Goal: Transaction & Acquisition: Purchase product/service

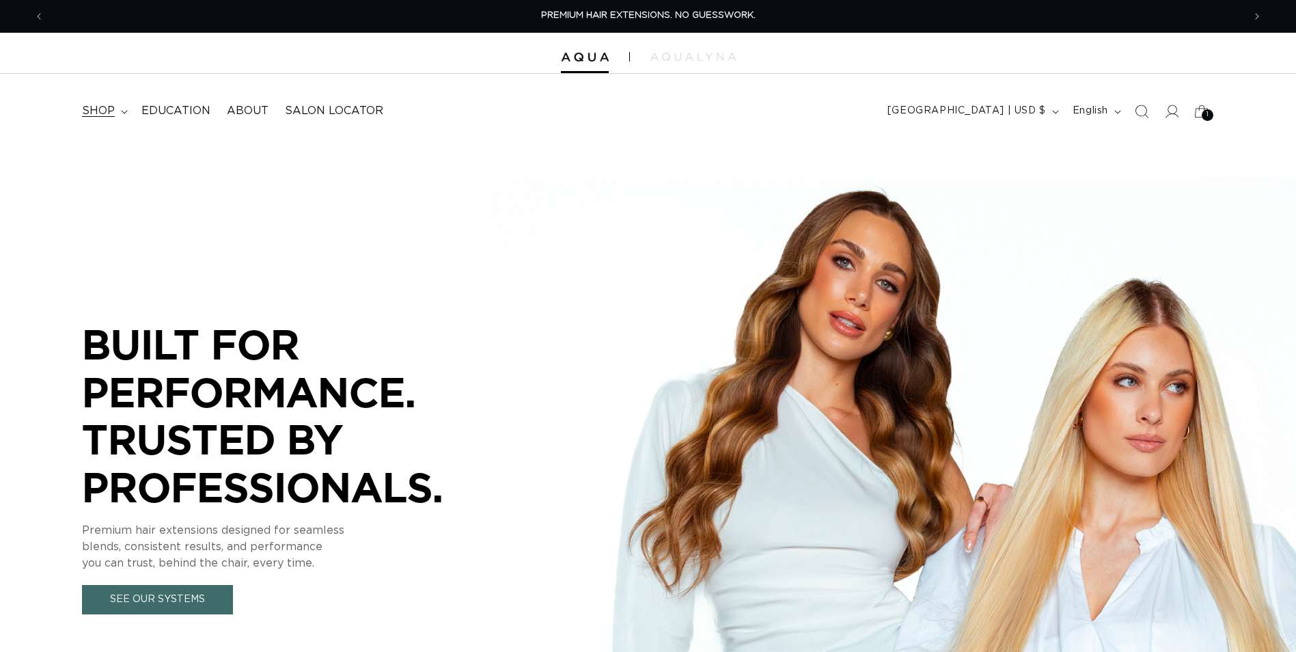
click at [121, 113] on icon at bounding box center [124, 112] width 7 height 4
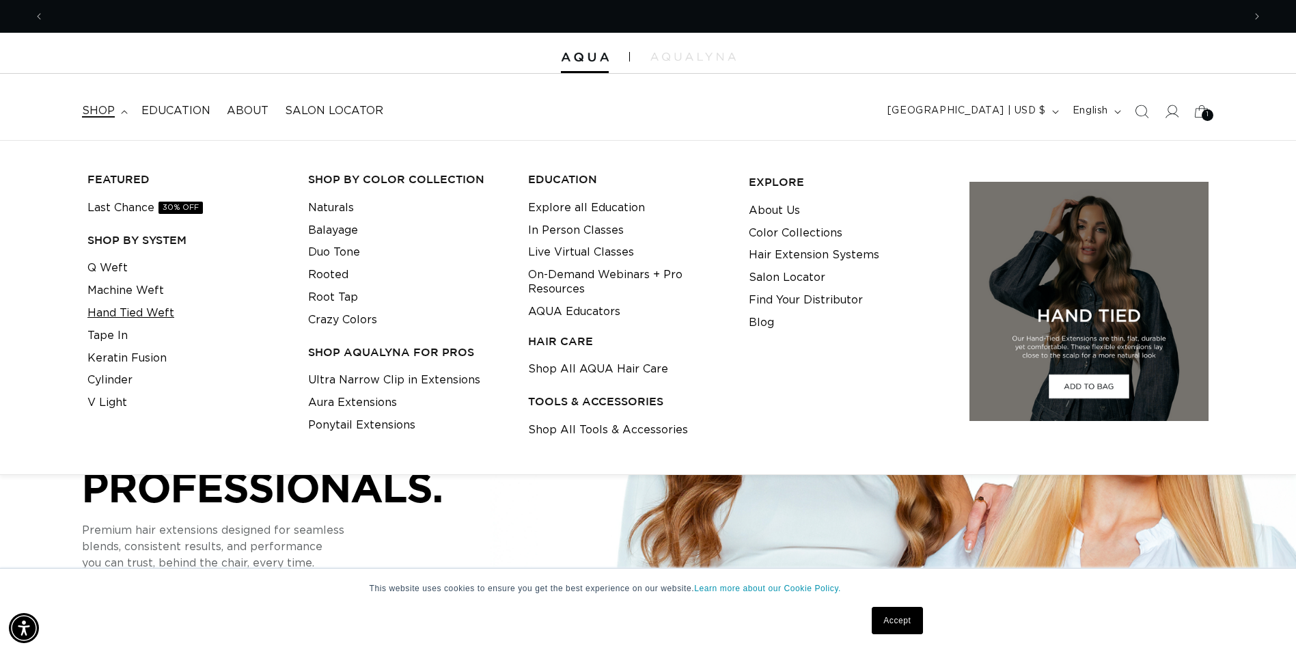
scroll to position [0, 1199]
click at [118, 333] on link "Tape In" at bounding box center [107, 336] width 40 height 23
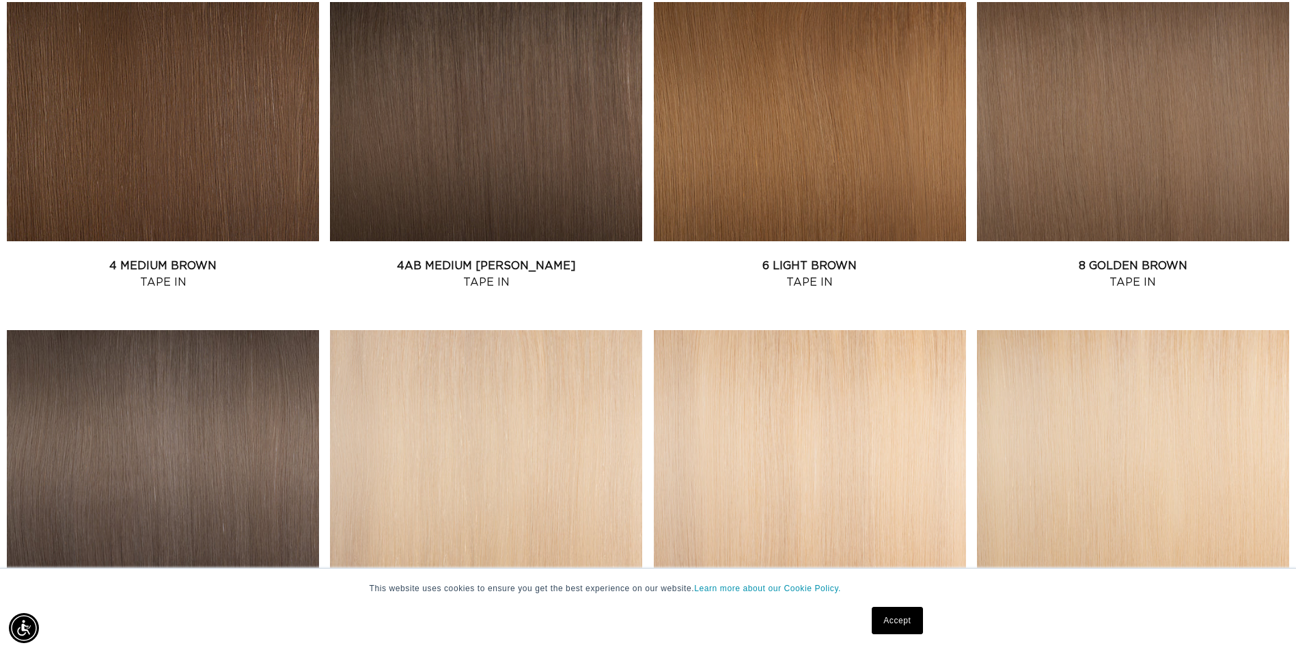
scroll to position [0, 1199]
click at [1127, 258] on link "8 Golden Brown Tape In" at bounding box center [1133, 274] width 312 height 33
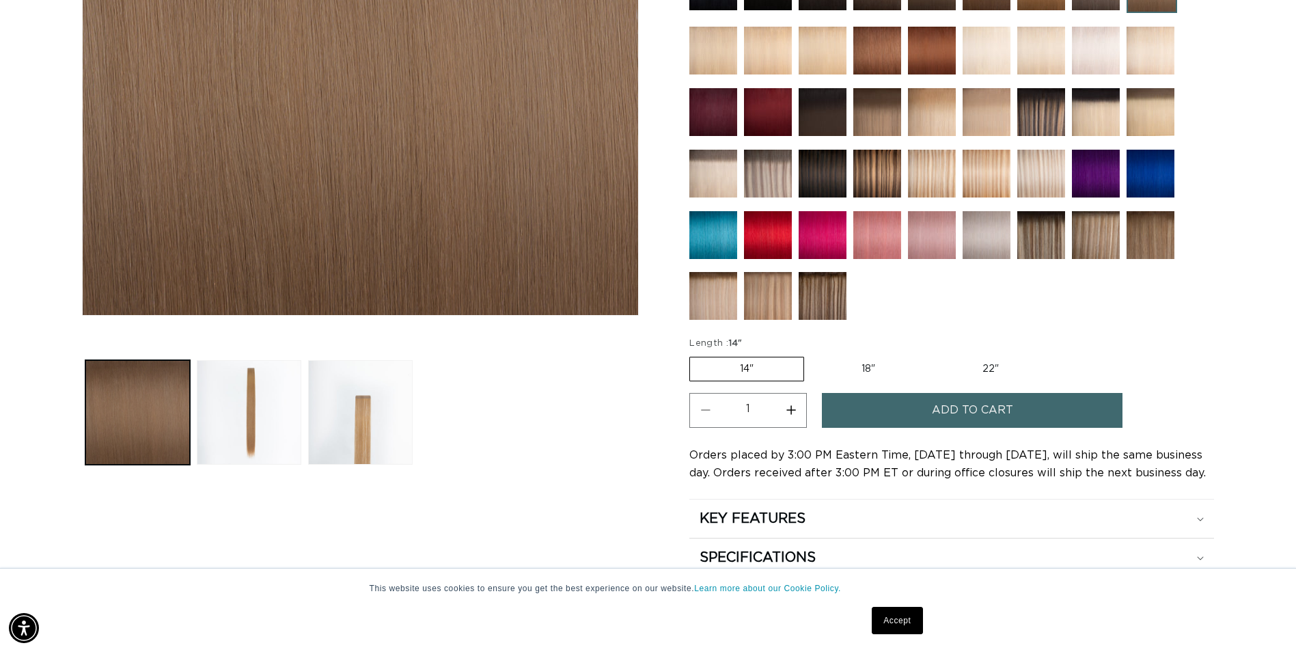
click at [874, 370] on label "18" Variant sold out or unavailable" at bounding box center [868, 368] width 113 height 23
click at [812, 355] on input "18" Variant sold out or unavailable" at bounding box center [811, 354] width 1 height 1
radio input "true"
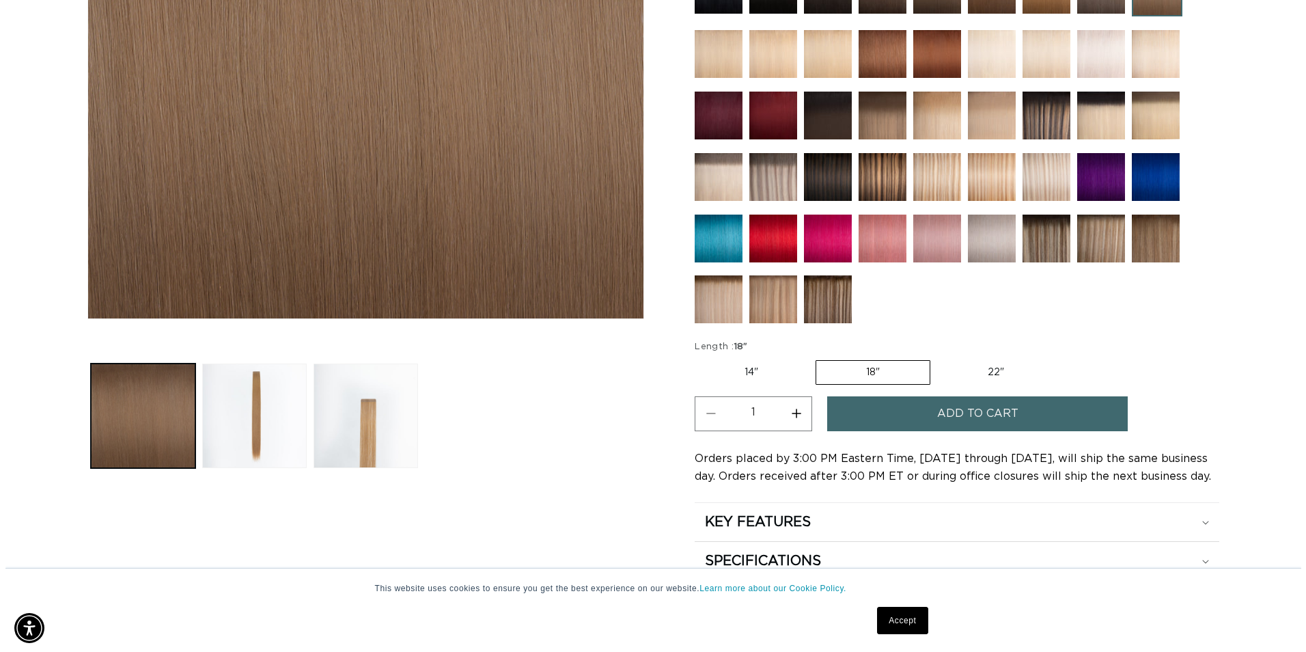
scroll to position [478, 0]
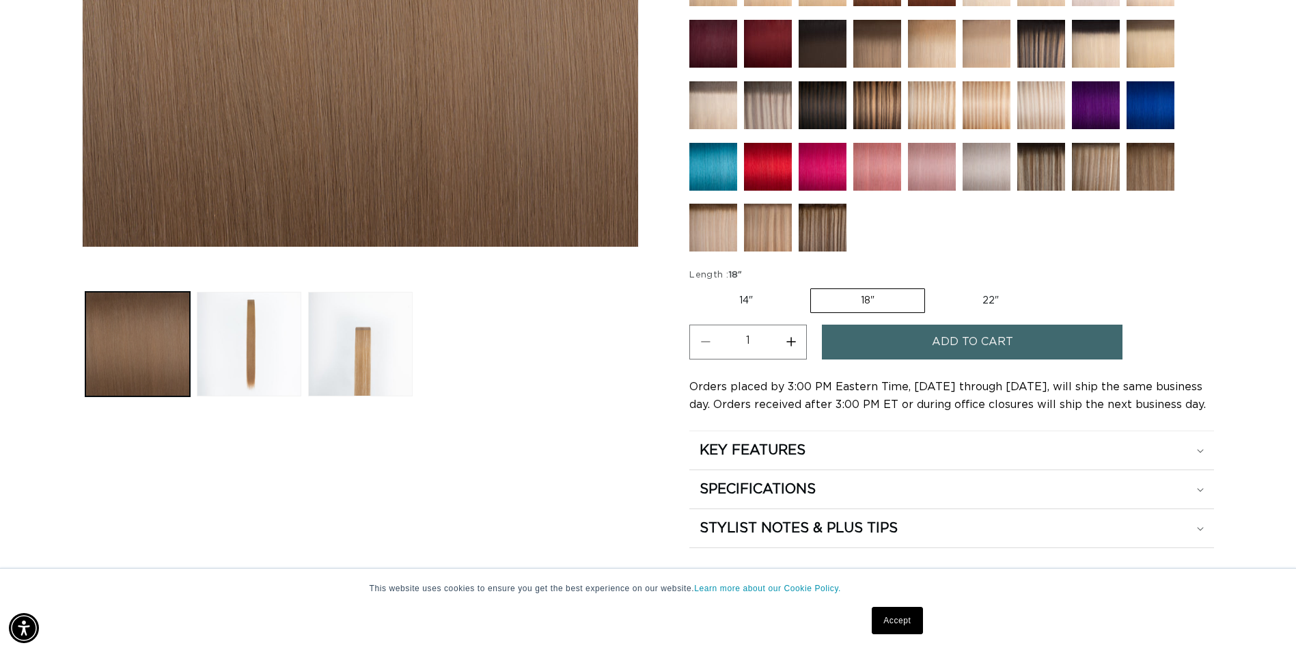
click at [938, 346] on span "Add to cart" at bounding box center [972, 342] width 81 height 35
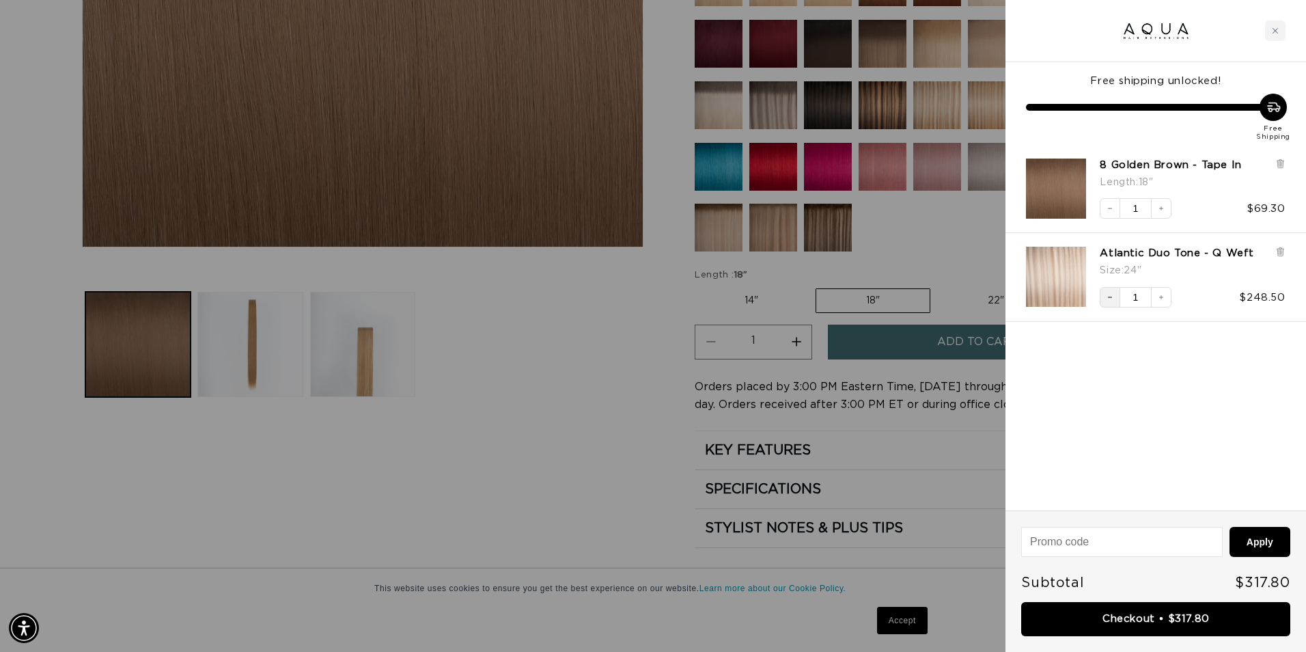
scroll to position [0, 1209]
click at [1113, 300] on icon "Decrease quantity" at bounding box center [1110, 297] width 8 height 8
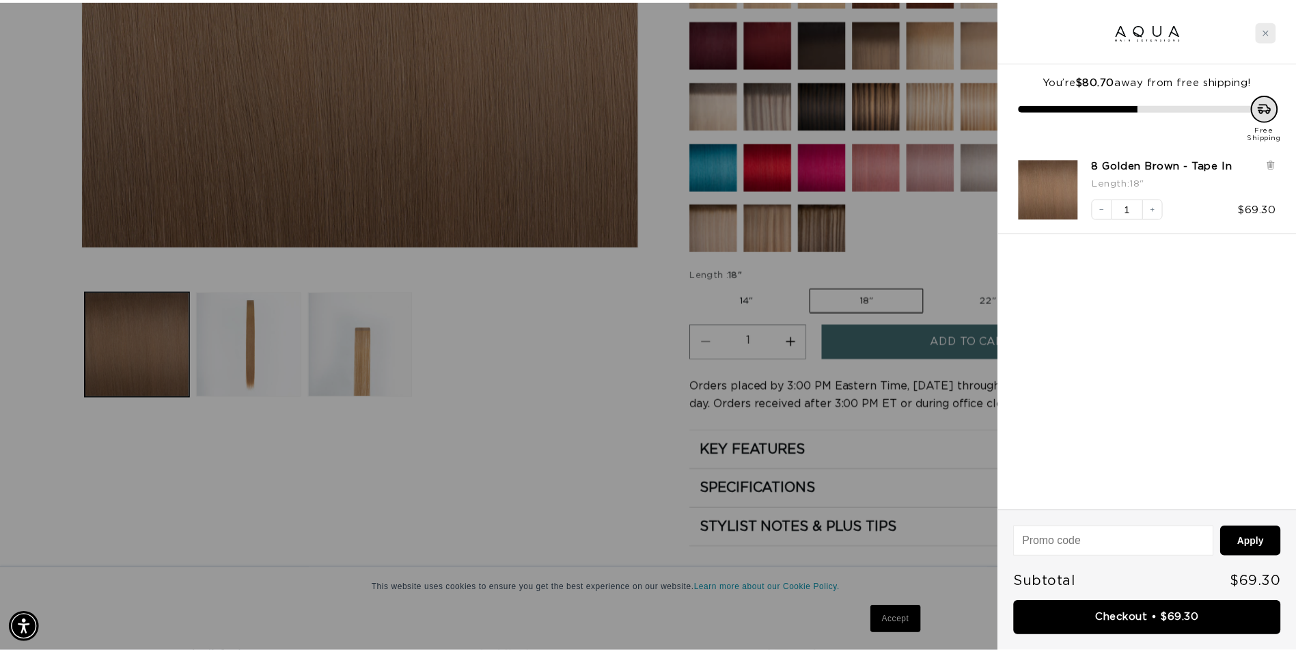
scroll to position [0, 2418]
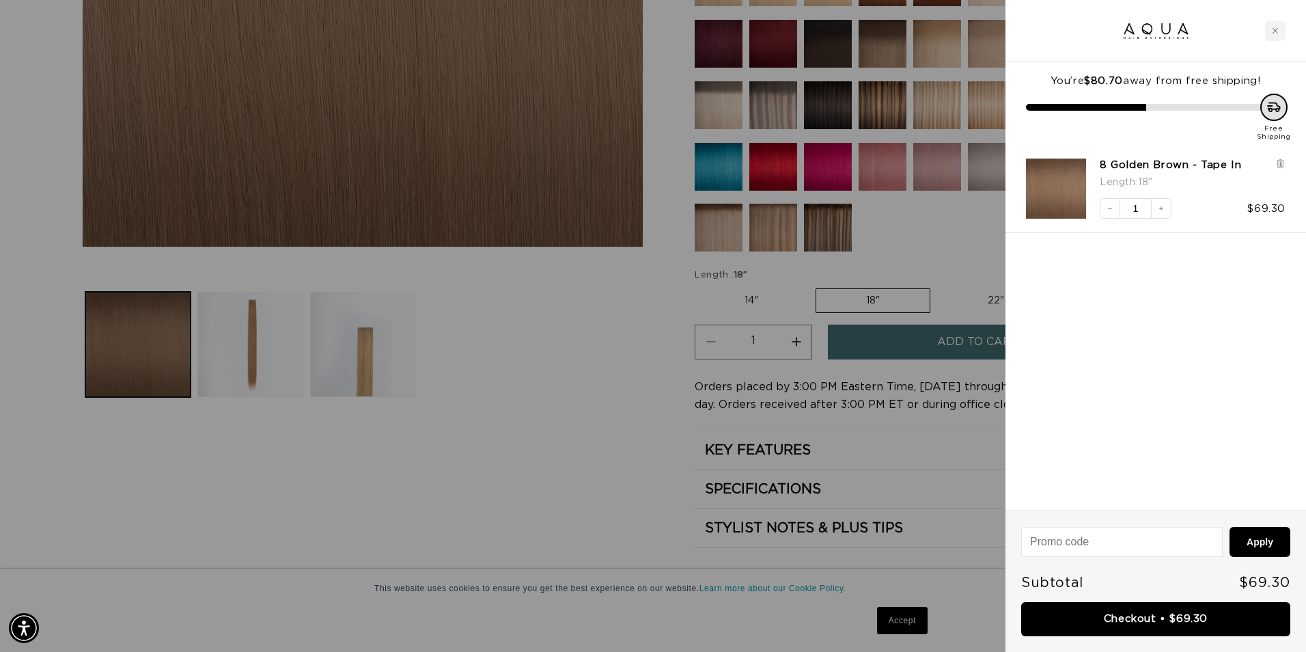
click at [511, 350] on div at bounding box center [653, 326] width 1306 height 652
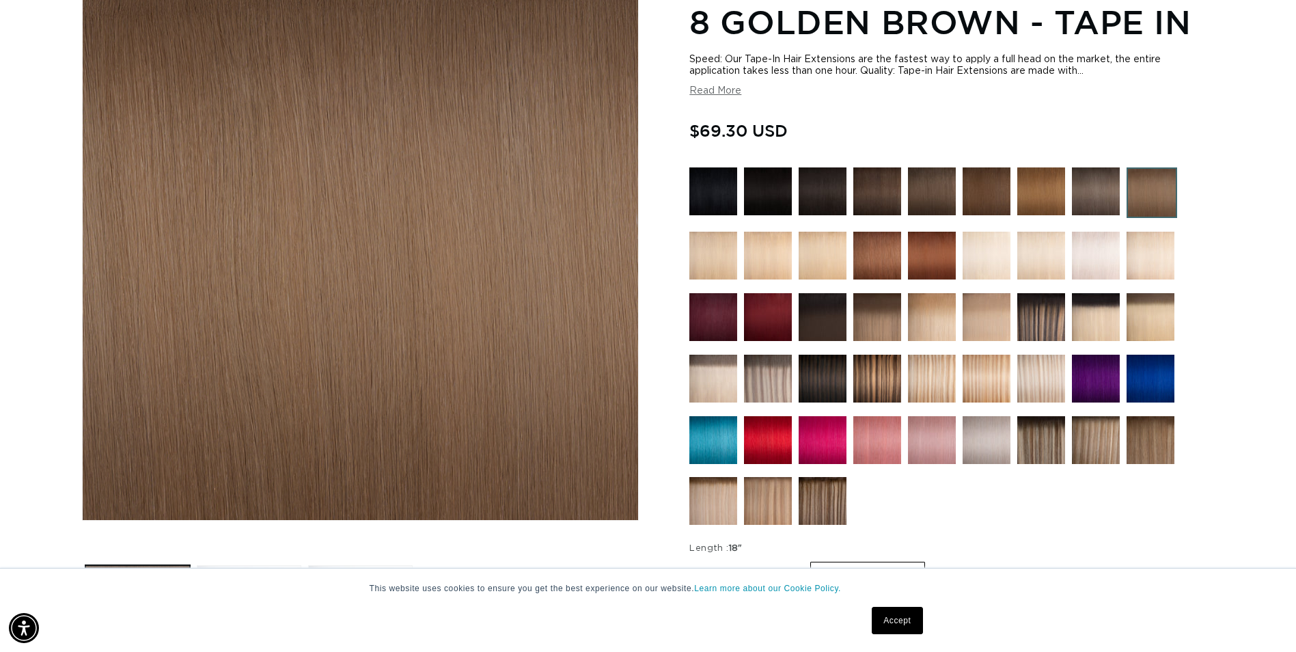
scroll to position [0, 0]
click at [719, 454] on img at bounding box center [713, 440] width 48 height 48
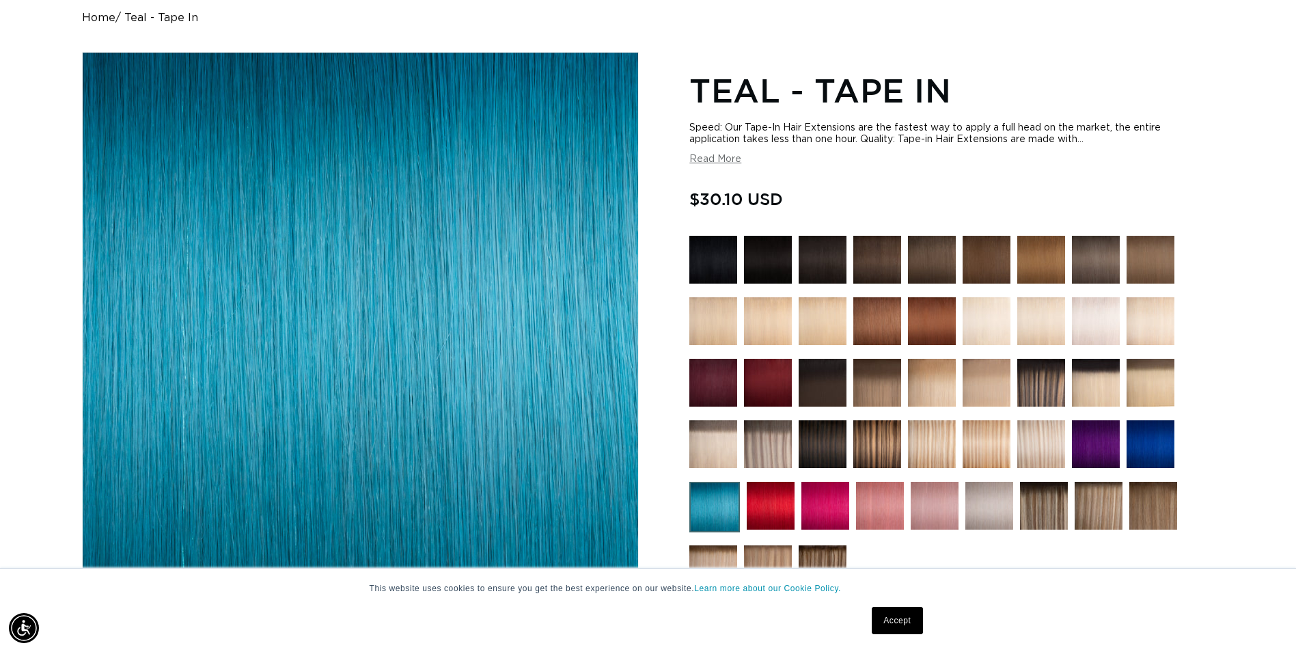
click at [1161, 427] on img at bounding box center [1151, 444] width 48 height 48
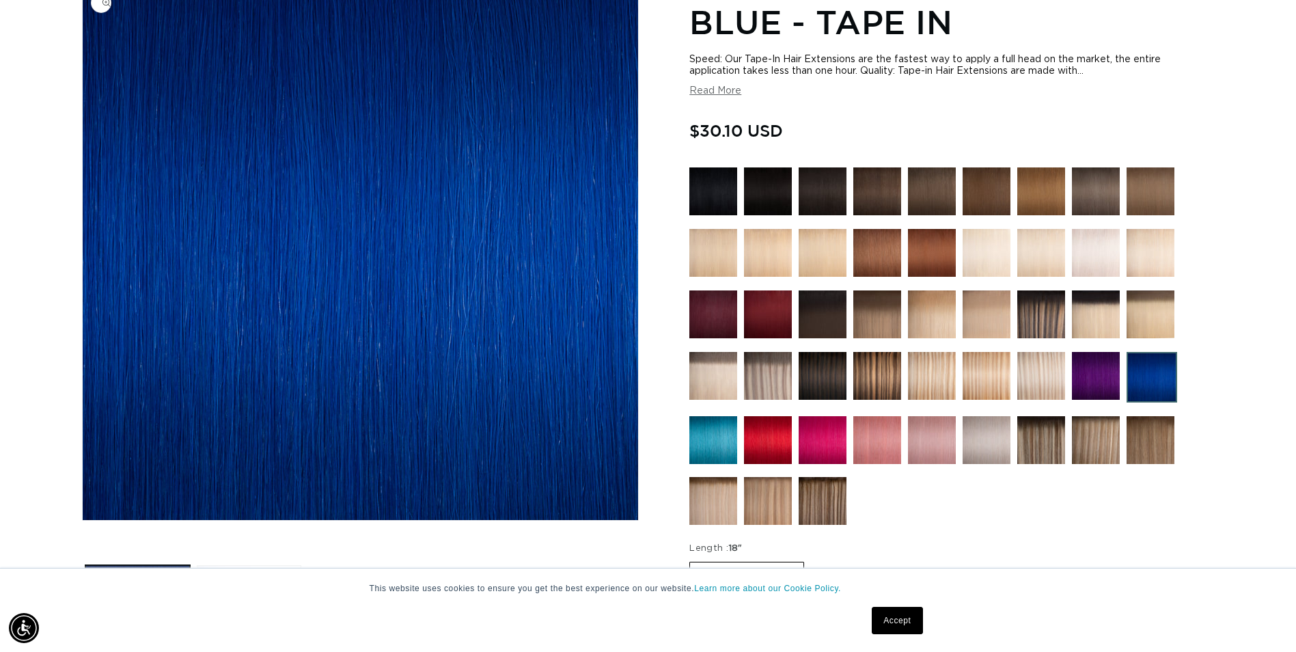
scroll to position [0, 1199]
click at [1092, 379] on img at bounding box center [1096, 376] width 48 height 48
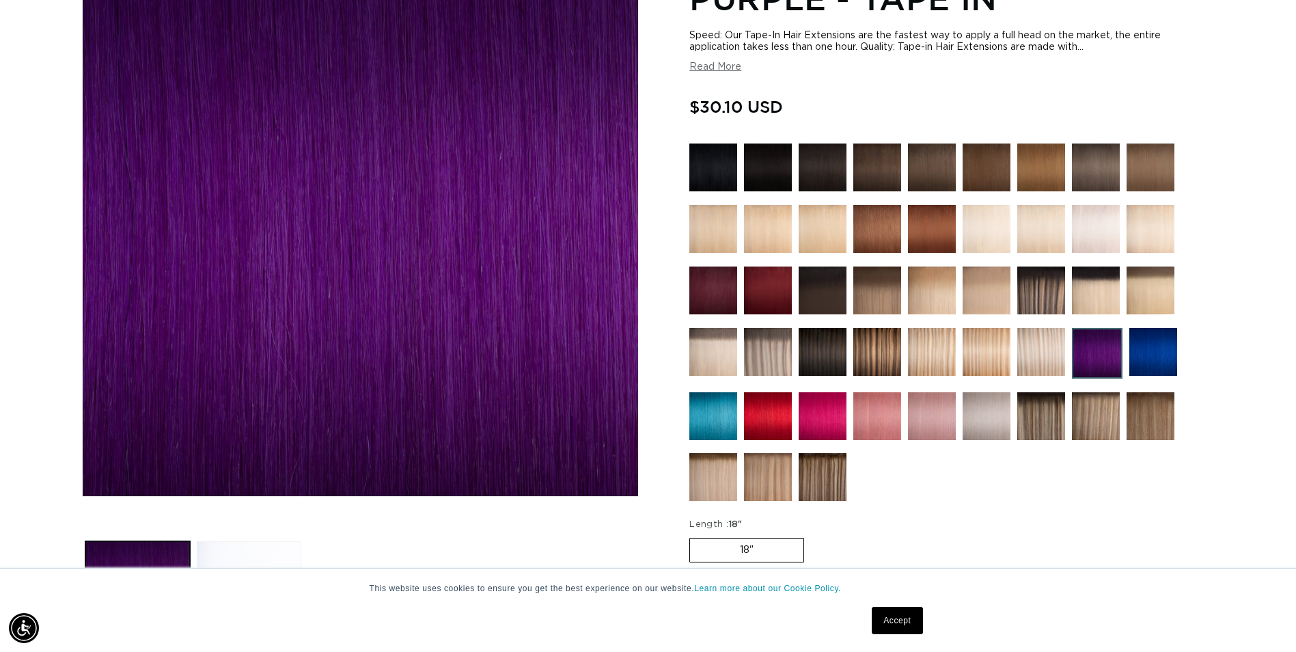
scroll to position [205, 0]
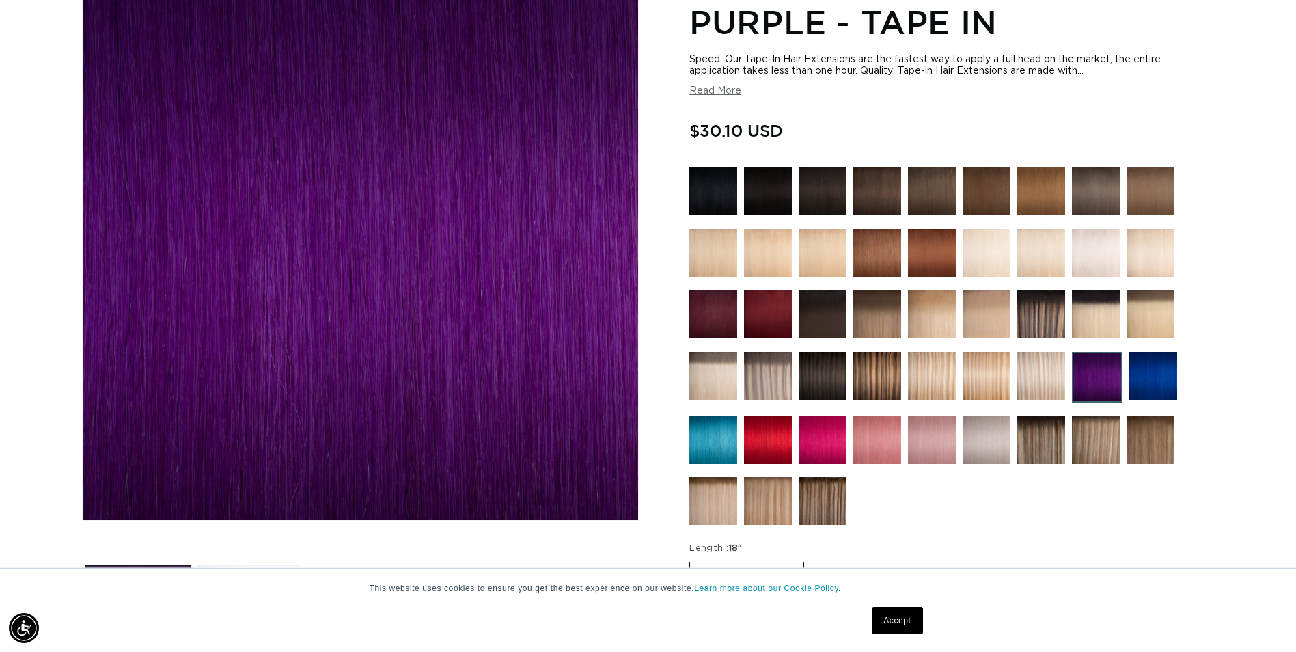
click at [772, 445] on img at bounding box center [768, 440] width 48 height 48
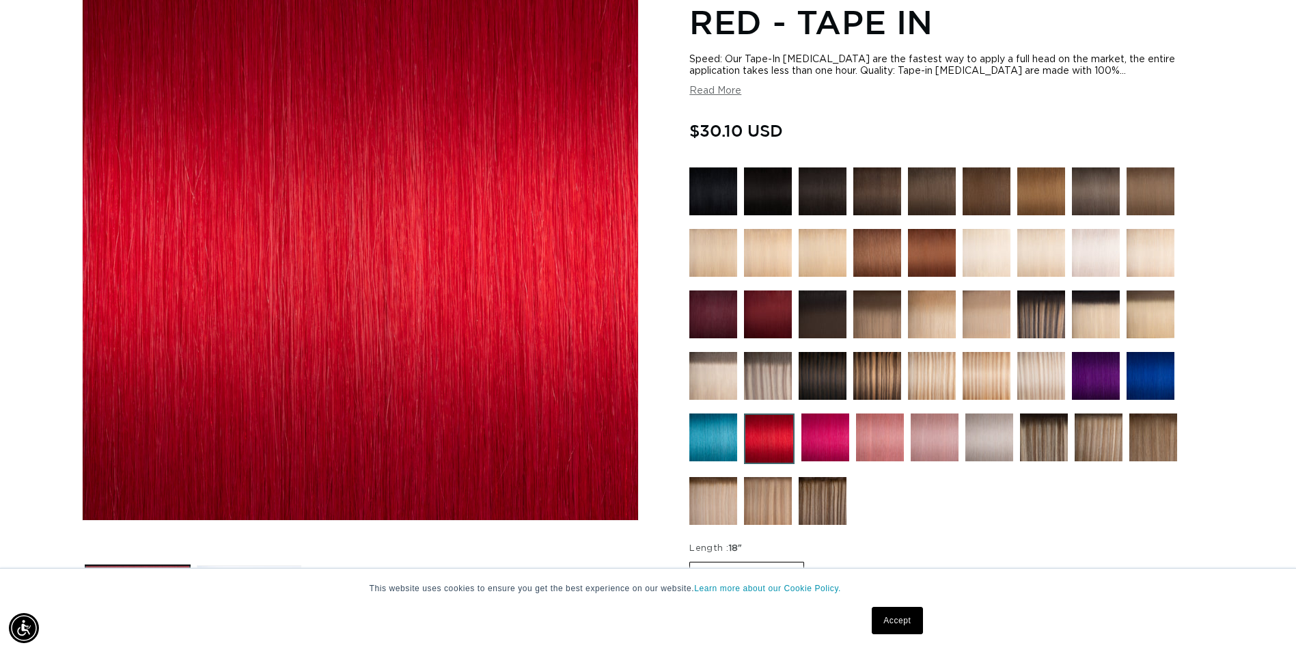
click at [827, 440] on img at bounding box center [825, 437] width 48 height 48
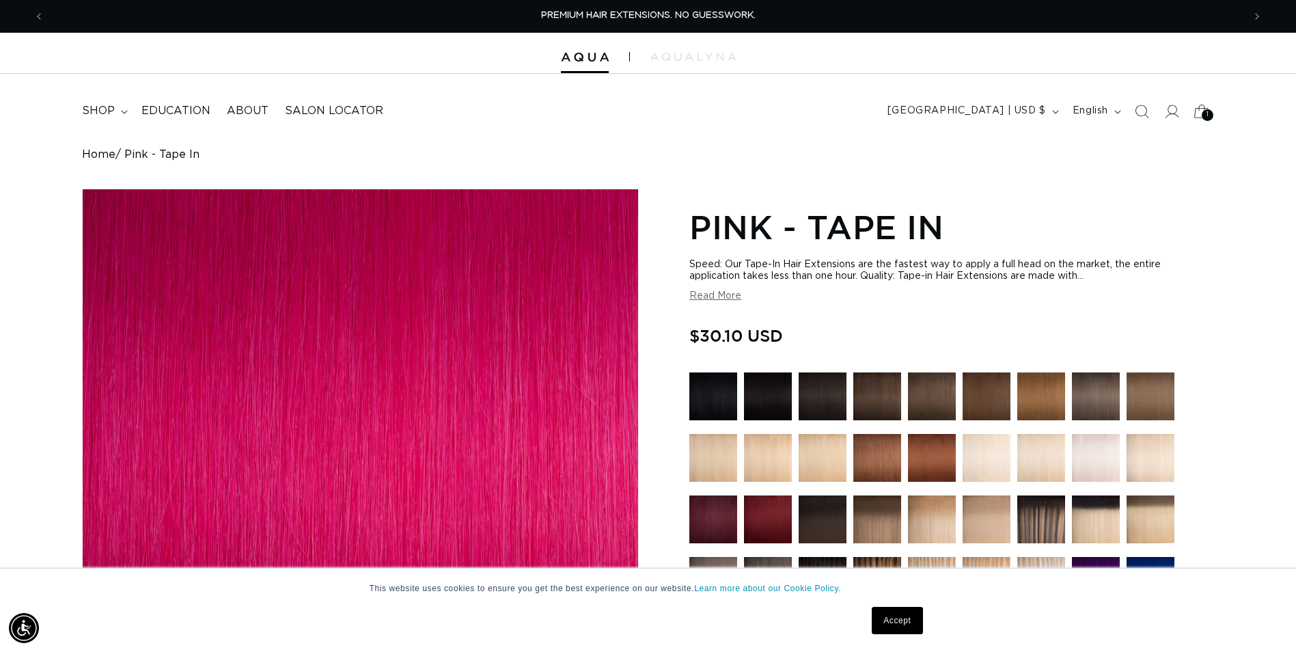
click at [1202, 112] on div "1 1" at bounding box center [1208, 115] width 12 height 12
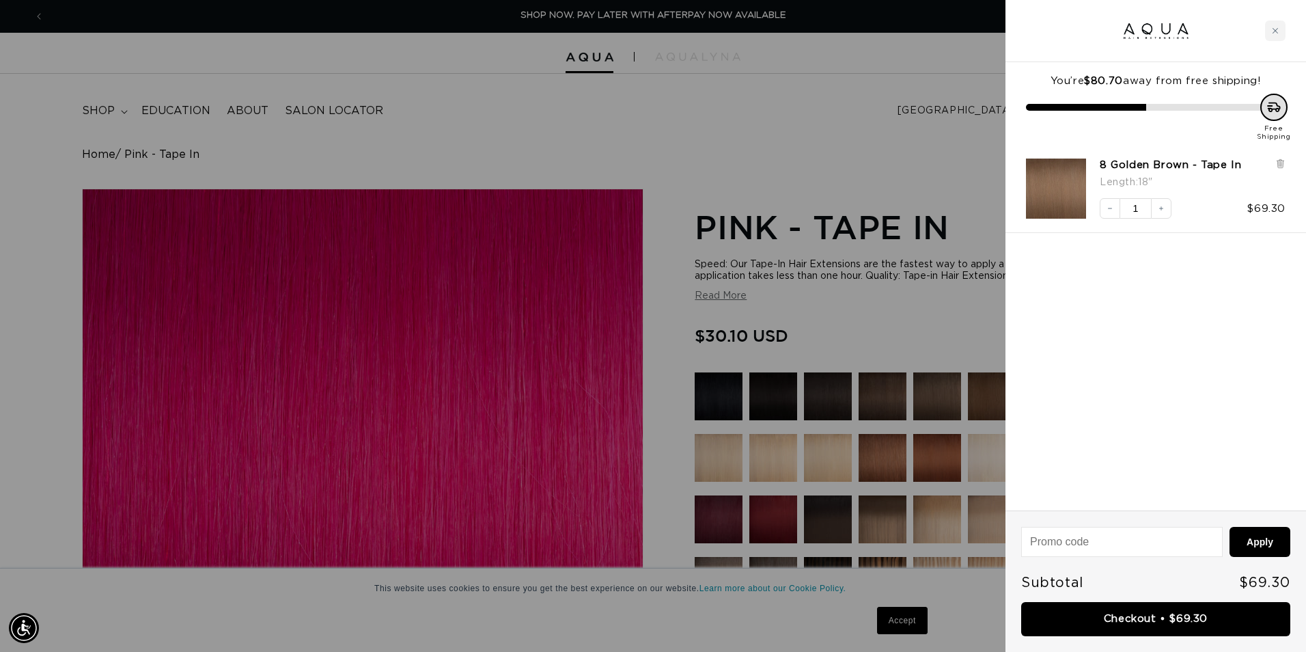
click at [828, 113] on div at bounding box center [653, 326] width 1306 height 652
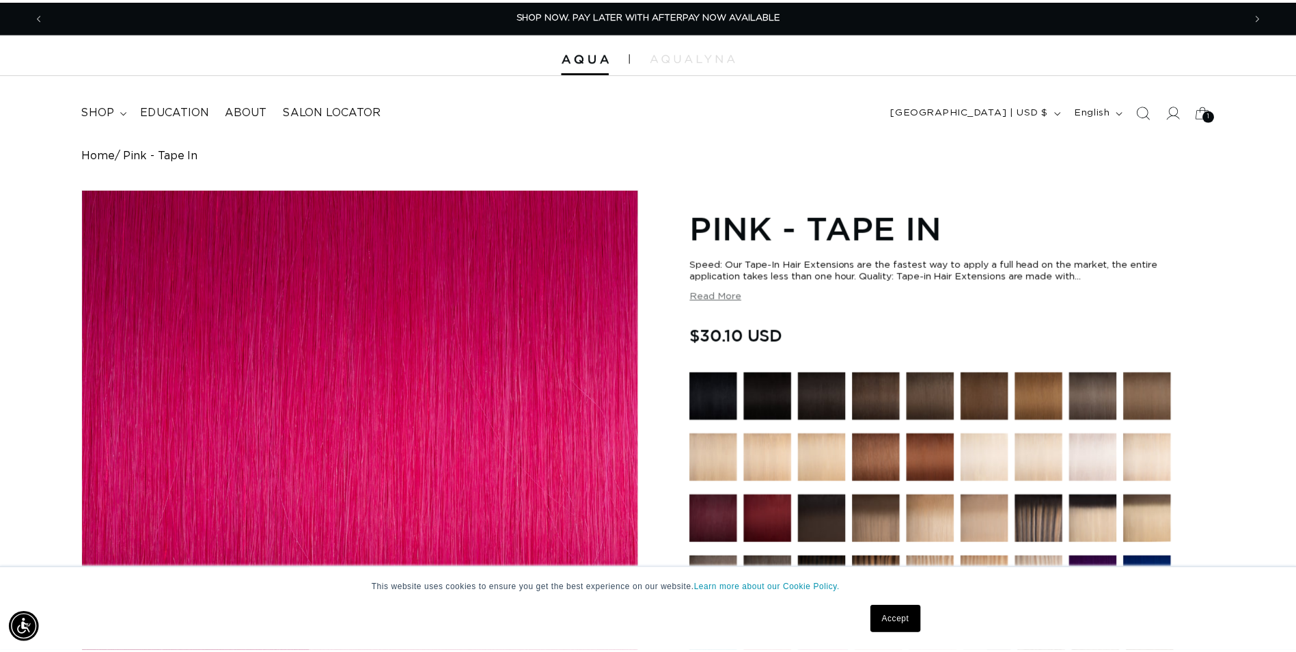
scroll to position [0, 1199]
